Goal: Register for event/course

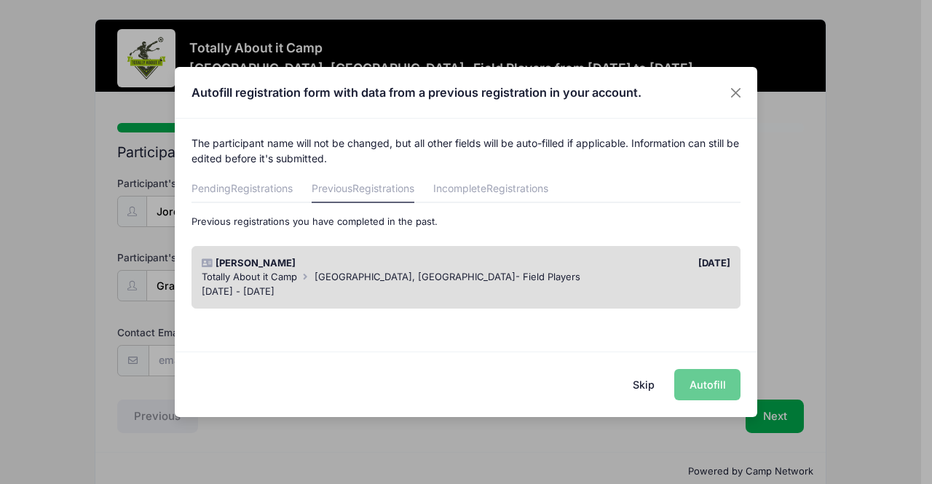
click at [703, 390] on div "Skip Autofill" at bounding box center [466, 384] width 582 height 65
click at [702, 384] on div "Skip Autofill" at bounding box center [466, 384] width 582 height 65
click at [593, 277] on div "Totally About it Camp [GEOGRAPHIC_DATA], [GEOGRAPHIC_DATA]- Field Players" at bounding box center [466, 277] width 529 height 15
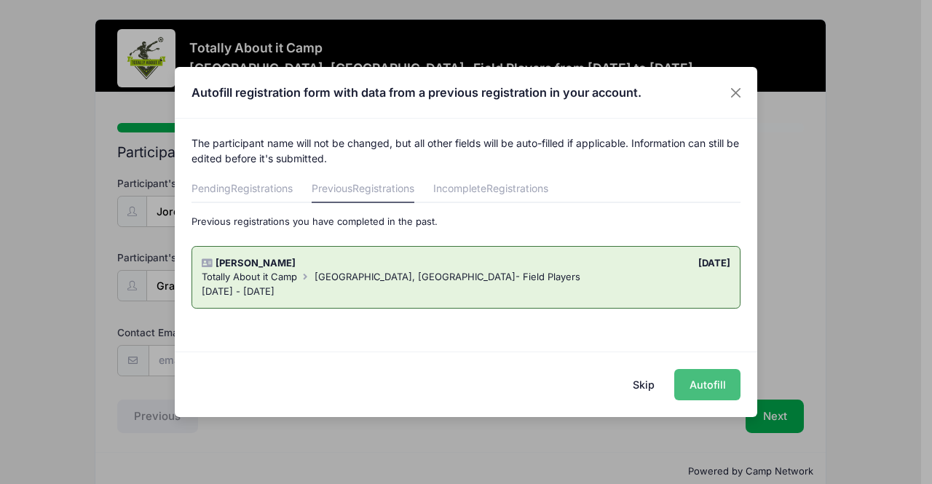
click at [703, 378] on button "Autofill" at bounding box center [707, 384] width 66 height 31
type input "[EMAIL_ADDRESS][DOMAIN_NAME]"
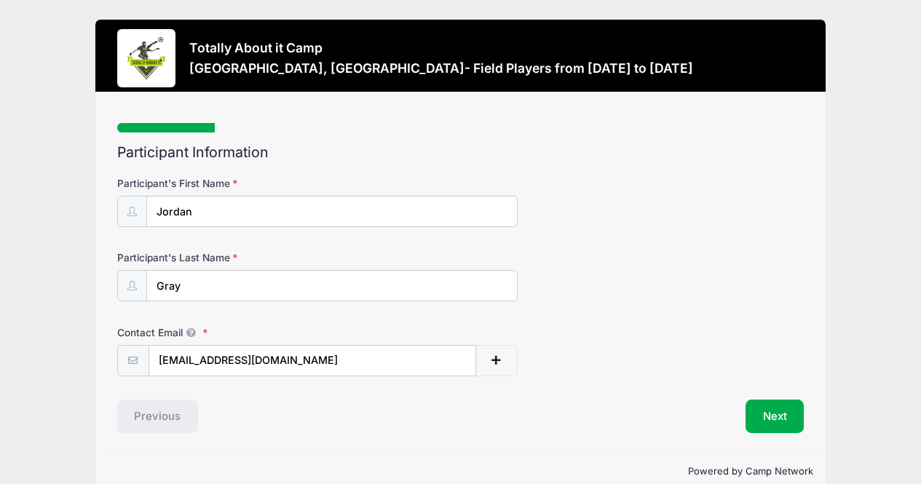
scroll to position [25, 0]
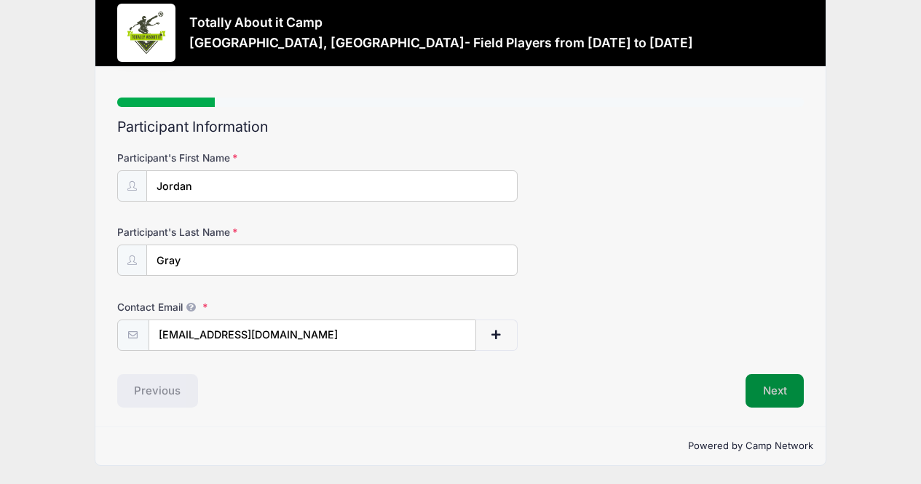
click at [777, 398] on button "Next" at bounding box center [774, 390] width 59 height 33
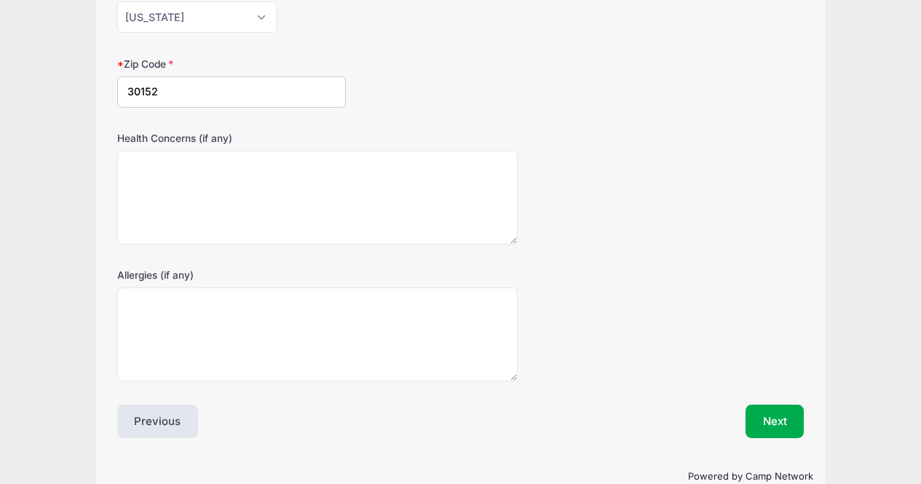
scroll to position [448, 0]
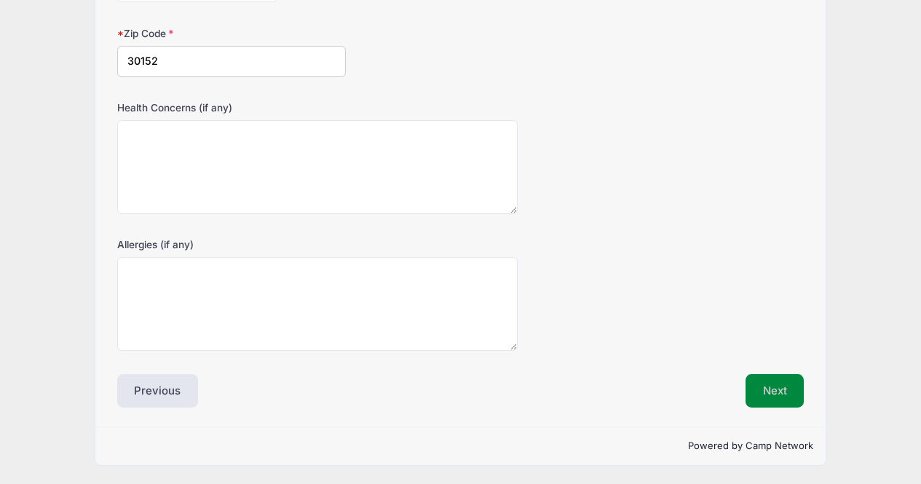
click at [777, 390] on button "Next" at bounding box center [774, 390] width 59 height 33
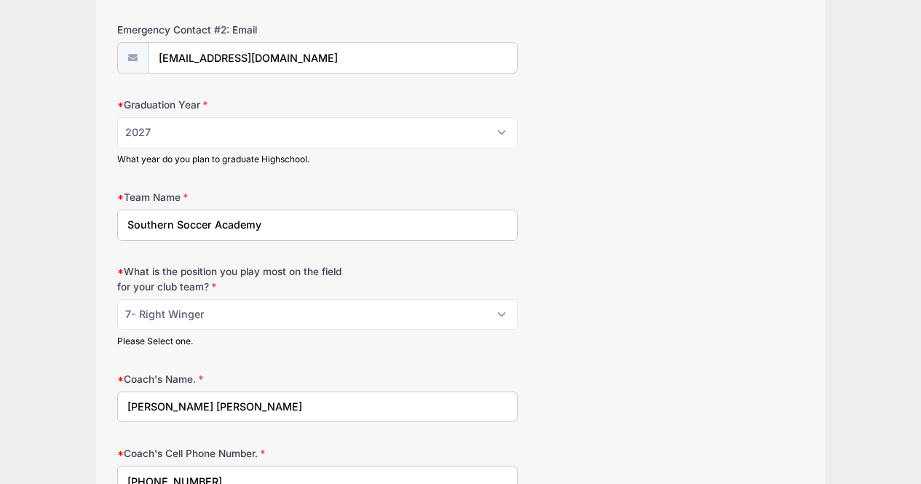
scroll to position [744, 0]
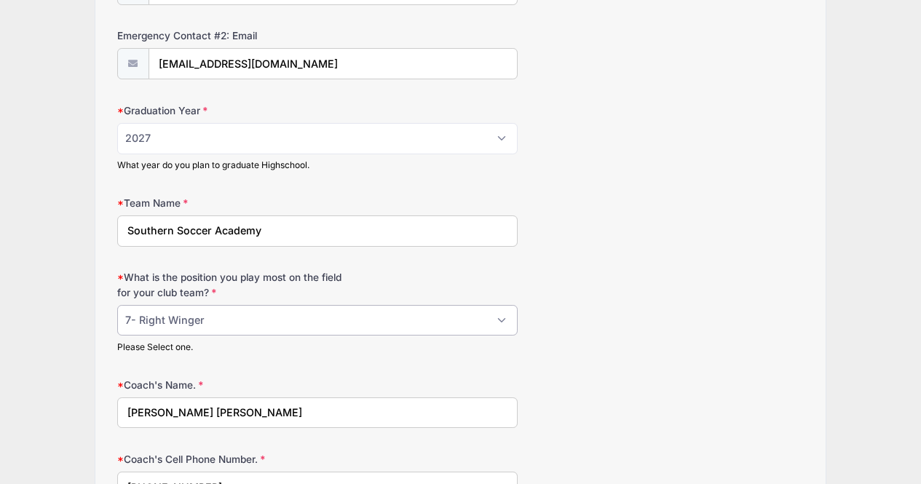
click at [504, 320] on select "Please Select 1-GK 2-RB 3-LB 4-CB 5-CB 6-DCM 7- Right Winger 8- CM 9-Striker 10…" at bounding box center [317, 320] width 400 height 31
click at [117, 305] on select "Please Select 1-GK 2-RB 3-LB 4-CB 5-CB 6-DCM 7- Right Winger 8- CM 9-Striker 10…" at bounding box center [317, 320] width 400 height 31
click at [503, 324] on select "Please Select 1-GK 2-RB 3-LB 4-CB 5-CB 6-DCM 7- Right Winger 8- CM 9-Striker 10…" at bounding box center [317, 320] width 400 height 31
select select "7- Right Winger"
click at [117, 305] on select "Please Select 1-GK 2-RB 3-LB 4-CB 5-CB 6-DCM 7- Right Winger 8- CM 9-Striker 10…" at bounding box center [317, 320] width 400 height 31
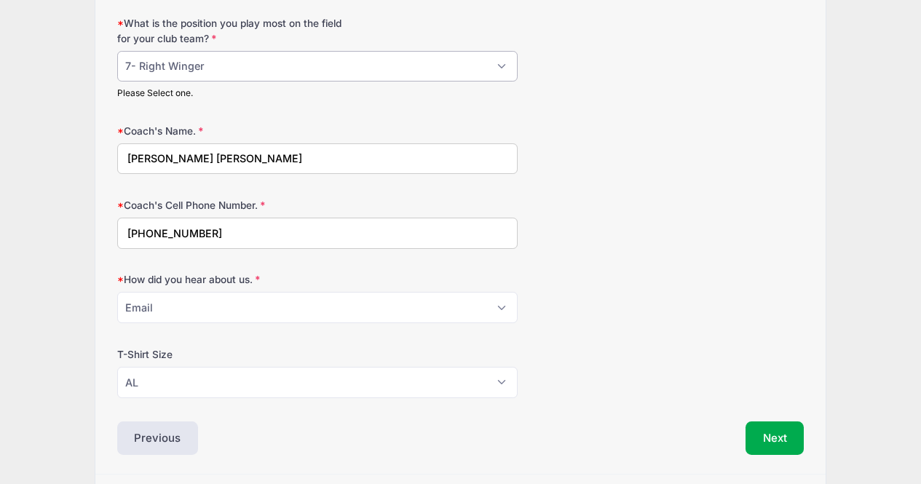
scroll to position [993, 0]
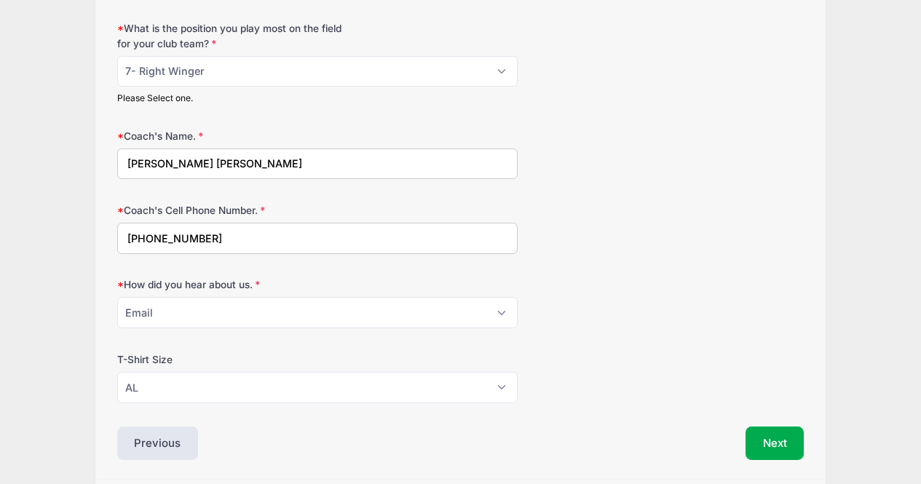
drag, startPoint x: 218, startPoint y: 164, endPoint x: 103, endPoint y: 163, distance: 115.0
click at [162, 311] on select "Please Select Email Website Friend Coach Facebook Top Drawer Soccer Instagram O…" at bounding box center [317, 312] width 400 height 31
click at [117, 297] on select "Please Select Email Website Friend Coach Facebook Top Drawer Soccer Instagram O…" at bounding box center [317, 312] width 400 height 31
click at [186, 317] on select "Please Select Email Website Friend Coach Facebook Top Drawer Soccer Instagram O…" at bounding box center [317, 312] width 400 height 31
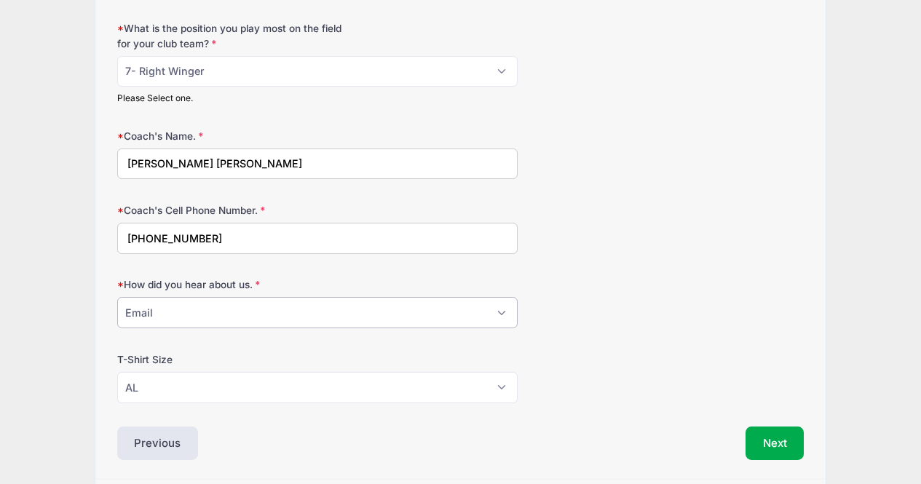
click at [117, 297] on select "Please Select Email Website Friend Coach Facebook Top Drawer Soccer Instagram O…" at bounding box center [317, 312] width 400 height 31
click at [775, 442] on button "Next" at bounding box center [774, 443] width 59 height 33
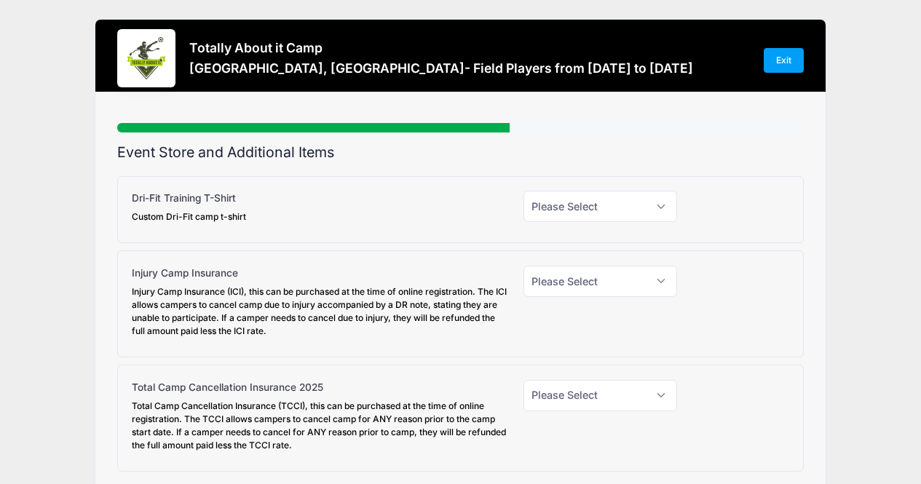
scroll to position [0, 0]
click at [582, 200] on select "Please Select Yes (+$30.00) No" at bounding box center [600, 206] width 154 height 31
select select "1"
click at [523, 191] on select "Please Select Yes (+$30.00) No" at bounding box center [600, 206] width 154 height 31
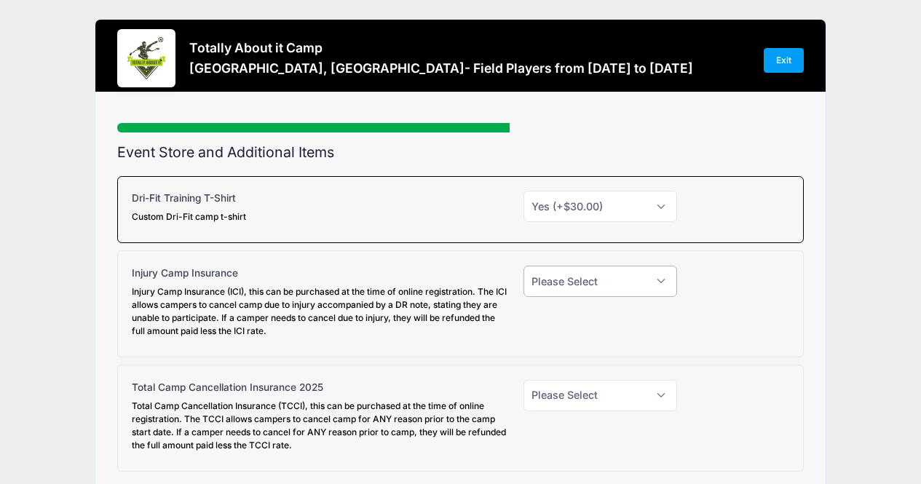
click at [586, 278] on select "Please Select Yes (+$45.00) No" at bounding box center [600, 281] width 154 height 31
select select "0"
click at [523, 266] on select "Please Select Yes (+$45.00) No" at bounding box center [600, 281] width 154 height 31
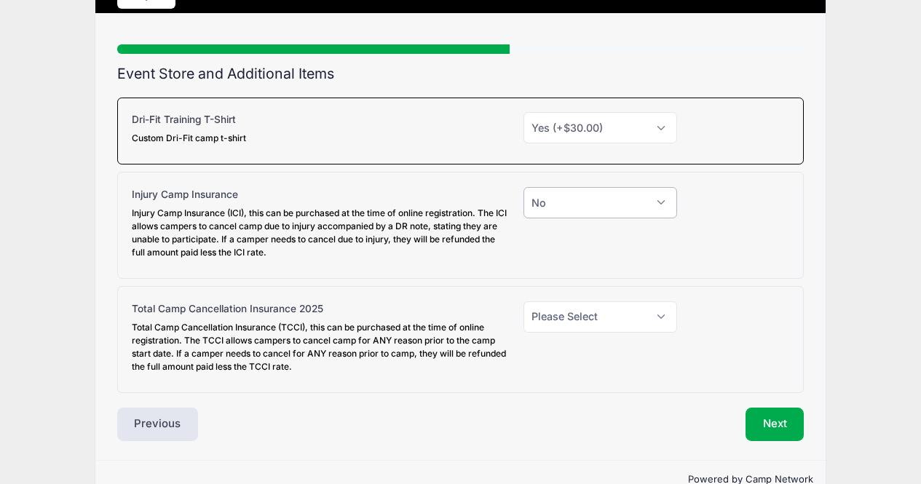
scroll to position [78, 0]
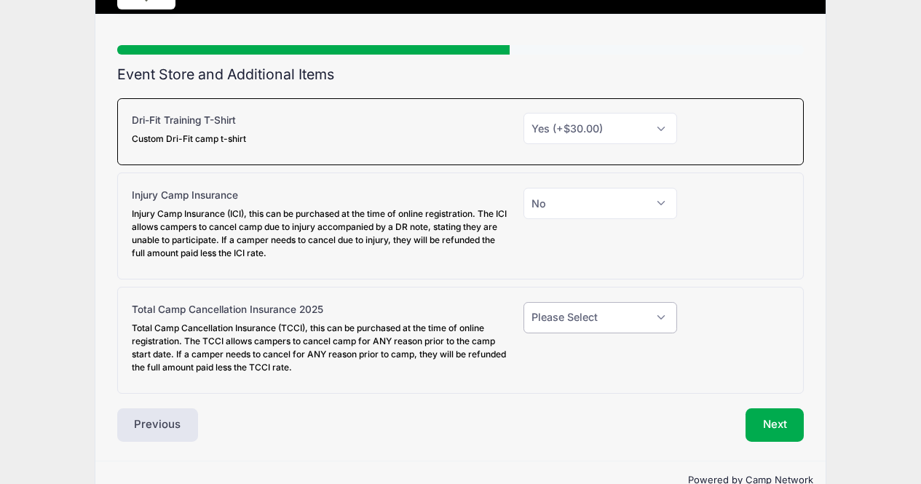
click at [593, 324] on select "Please Select Yes (+$95.00) No" at bounding box center [600, 317] width 154 height 31
select select "0"
click at [523, 302] on select "Please Select Yes (+$95.00) No" at bounding box center [600, 317] width 154 height 31
click at [767, 429] on button "Next" at bounding box center [774, 424] width 59 height 33
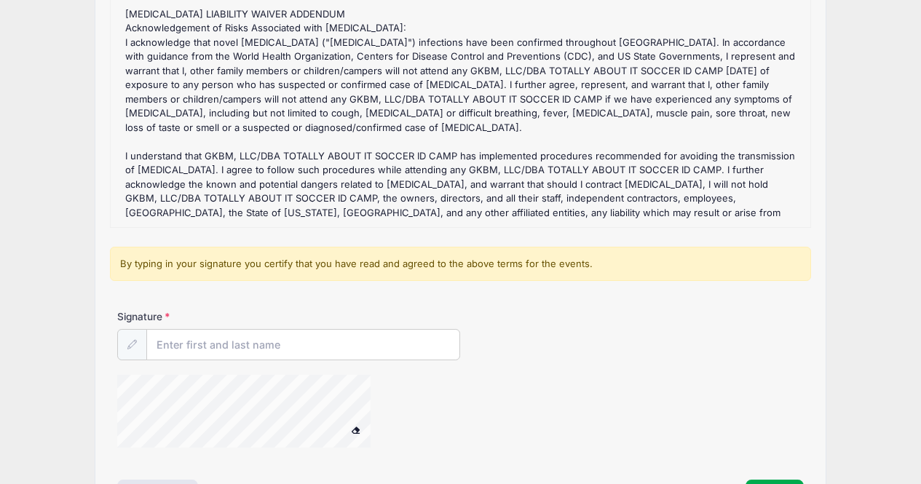
scroll to position [278, 0]
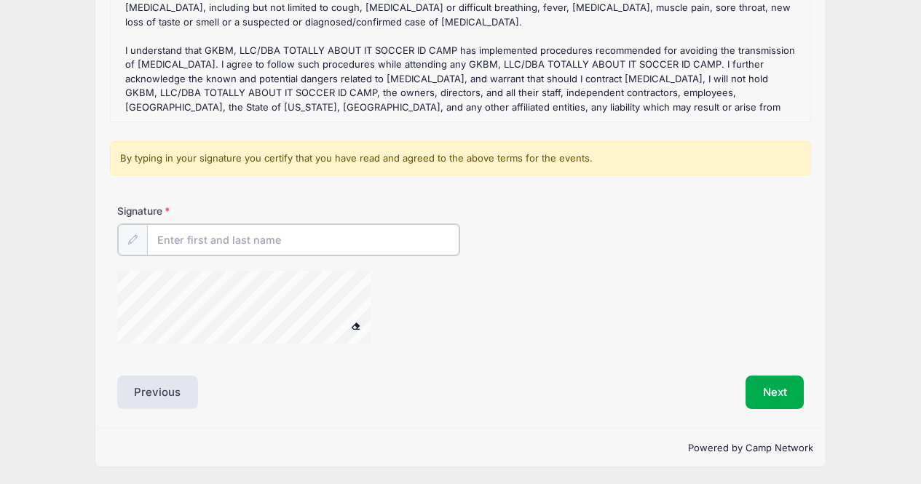
click at [204, 241] on input "Signature" at bounding box center [303, 239] width 313 height 31
type input "[PERSON_NAME]"
click at [786, 383] on button "Next" at bounding box center [774, 390] width 59 height 33
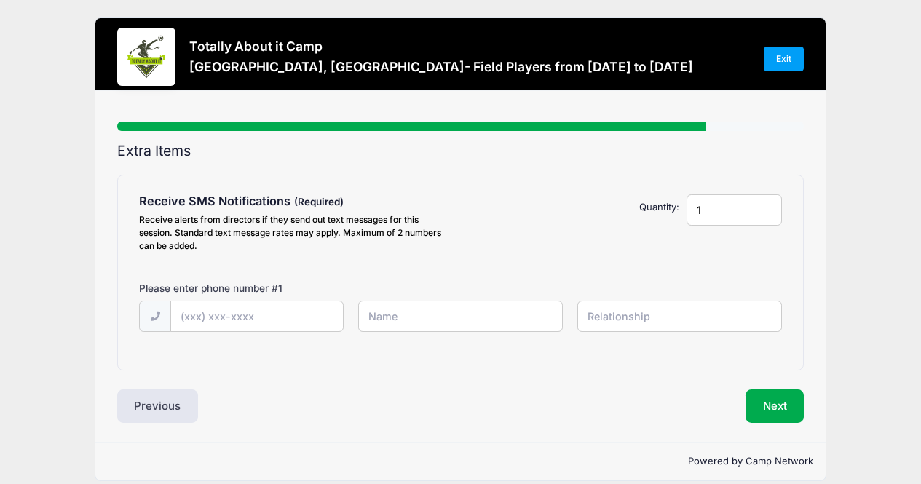
scroll to position [0, 0]
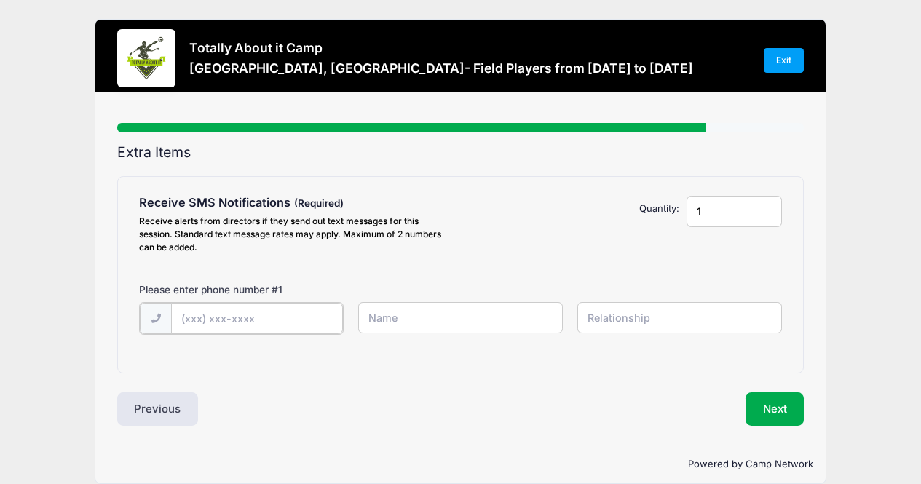
click at [193, 315] on input "text" at bounding box center [257, 318] width 172 height 31
type input "[PHONE_NUMBER]"
drag, startPoint x: 398, startPoint y: 322, endPoint x: 413, endPoint y: 315, distance: 16.9
click at [397, 325] on input "text" at bounding box center [460, 317] width 205 height 31
type input "[PERSON_NAME]"
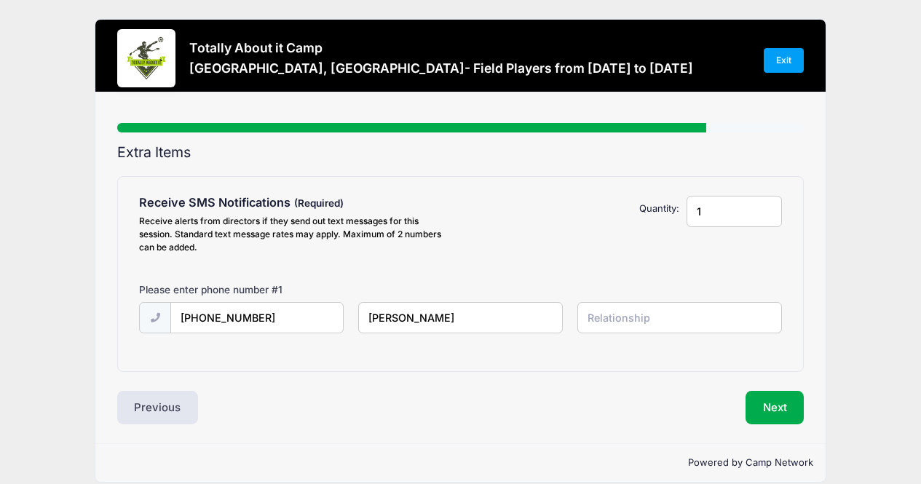
click at [614, 321] on input "text" at bounding box center [679, 317] width 205 height 31
click at [614, 321] on input "s" at bounding box center [679, 317] width 205 height 31
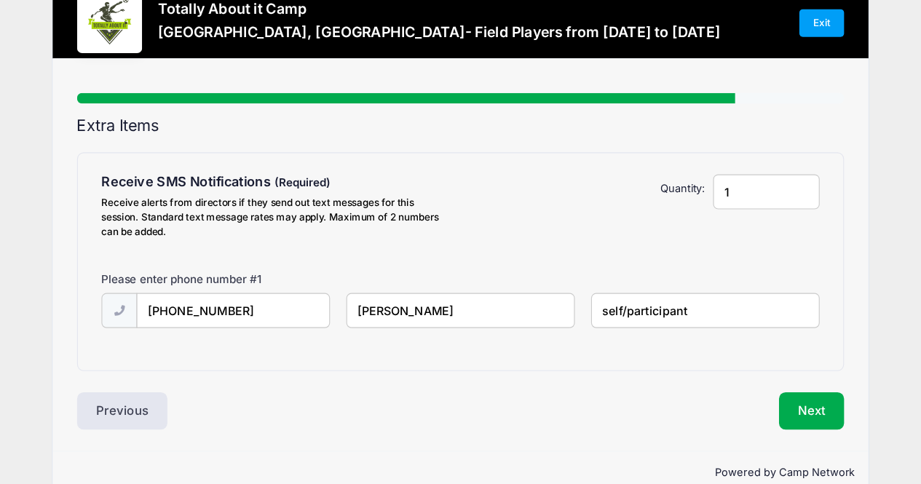
type input "self/participant"
type input "2"
click at [765, 205] on input "2" at bounding box center [734, 211] width 95 height 31
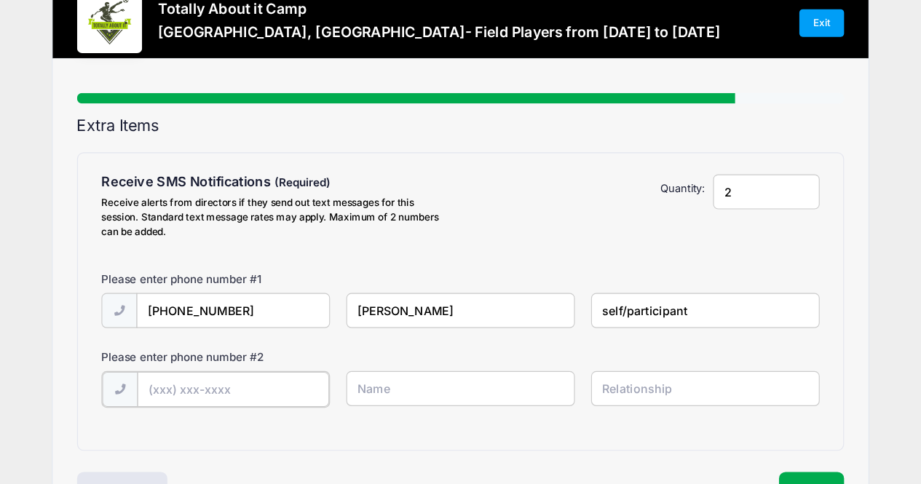
click at [203, 387] on input "text" at bounding box center [257, 388] width 172 height 31
type input "(6"
type input "[PHONE_NUMBER]"
click at [408, 368] on div "Please enter phone number # 2" at bounding box center [296, 362] width 328 height 20
click at [389, 389] on input "text" at bounding box center [460, 387] width 205 height 31
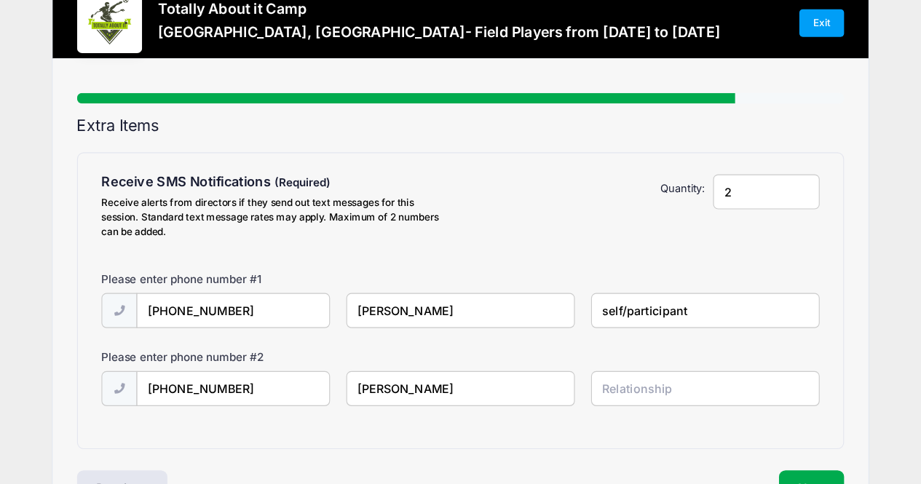
type input "[PERSON_NAME]"
type input "Mother"
click at [767, 203] on input "2" at bounding box center [734, 211] width 95 height 31
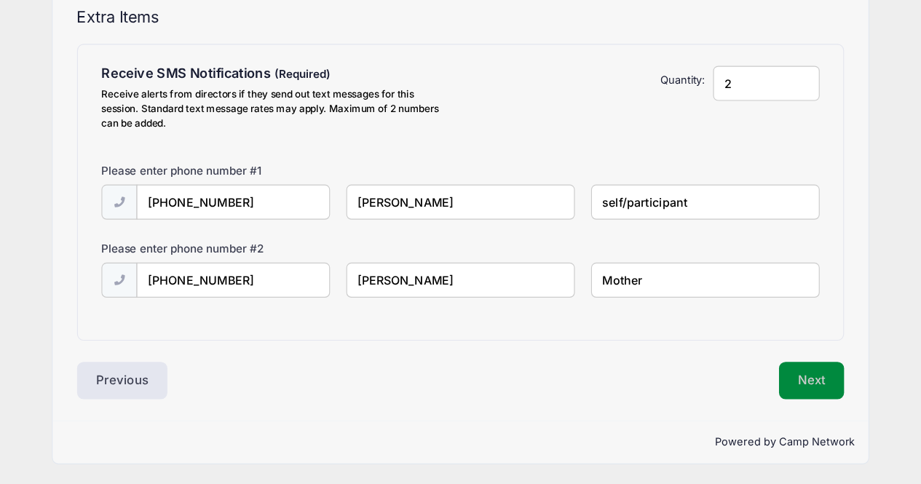
click at [776, 379] on button "Next" at bounding box center [774, 390] width 59 height 33
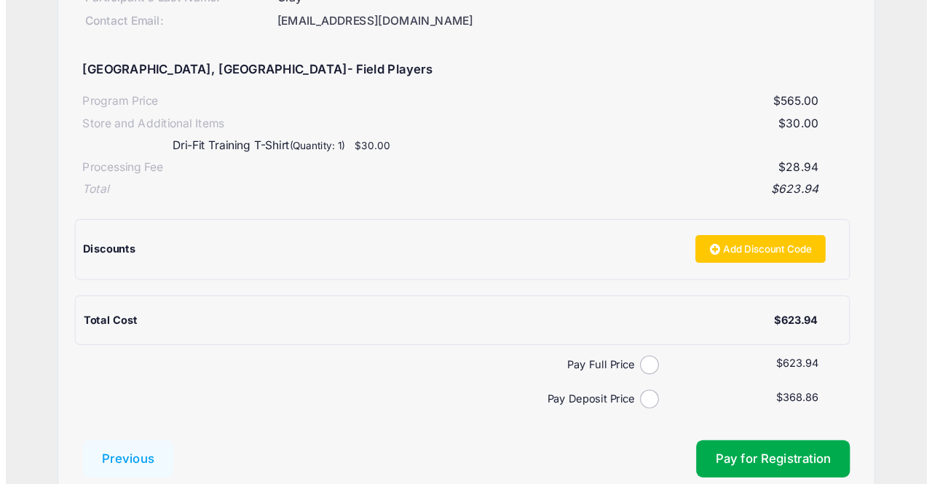
scroll to position [181, 0]
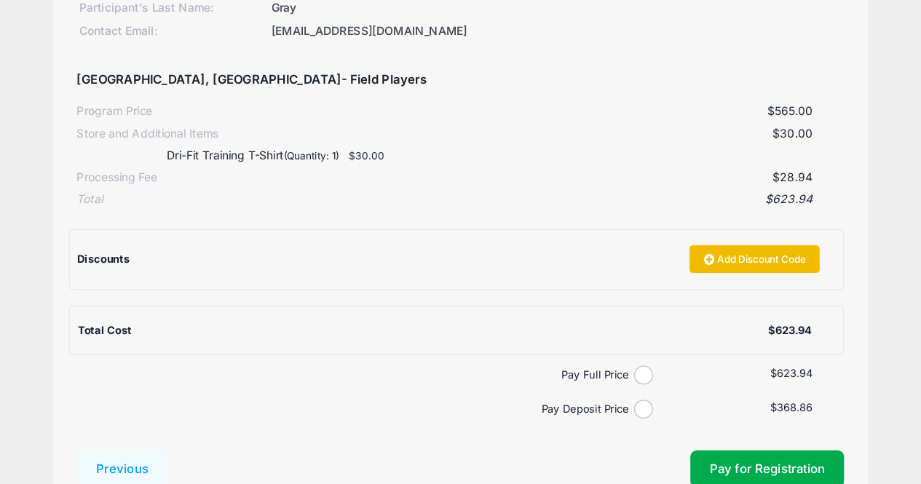
click at [672, 272] on link "Add Discount Code" at bounding box center [723, 273] width 116 height 25
